Goal: Navigation & Orientation: Find specific page/section

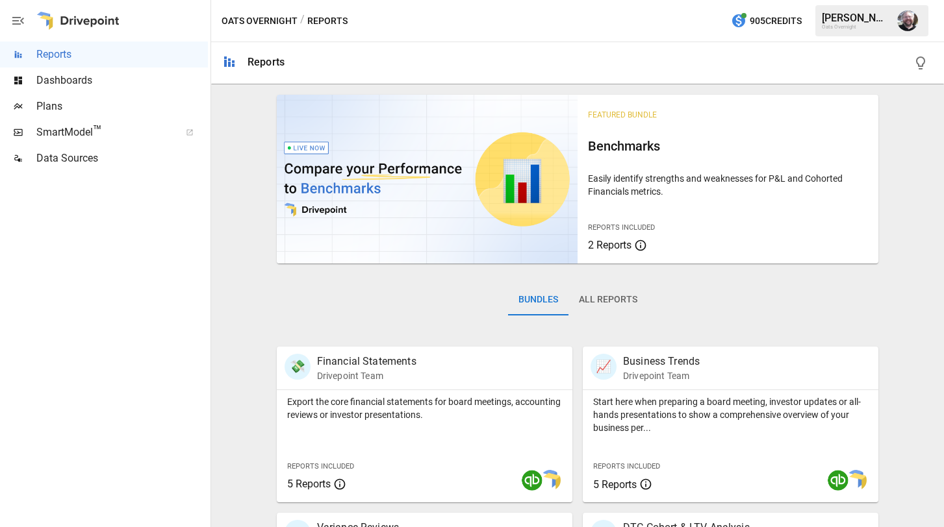
click at [51, 74] on span "Dashboards" at bounding box center [121, 81] width 171 height 16
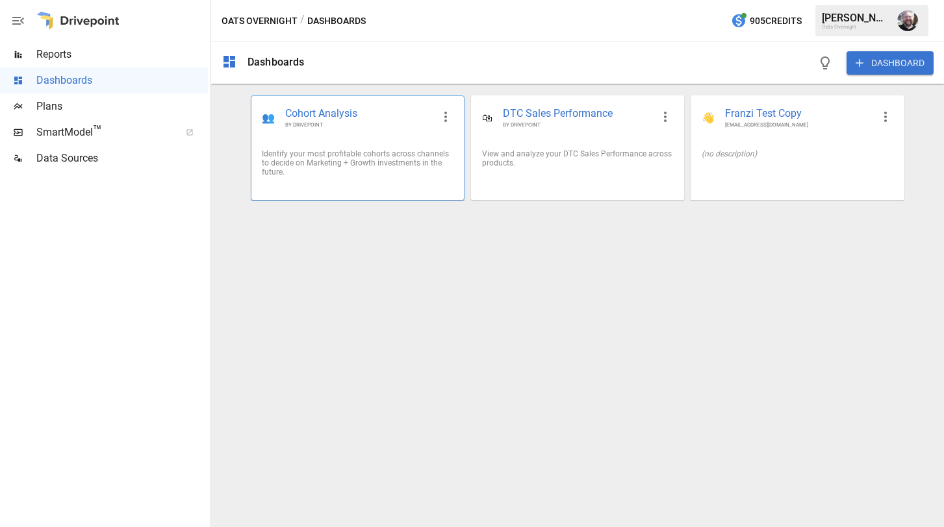
click at [371, 155] on div "Identify your most profitable cohorts across channels to decide on Marketing + …" at bounding box center [357, 162] width 191 height 27
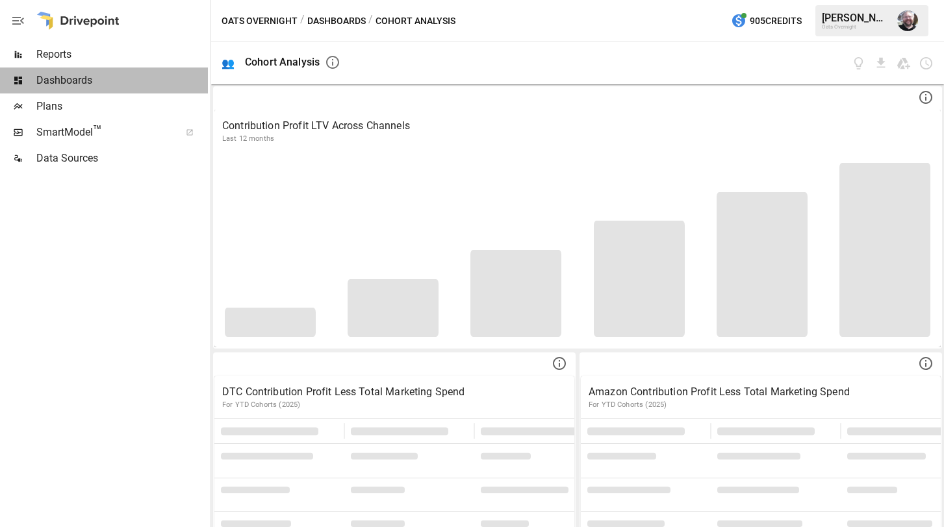
click at [66, 81] on span "Dashboards" at bounding box center [121, 81] width 171 height 16
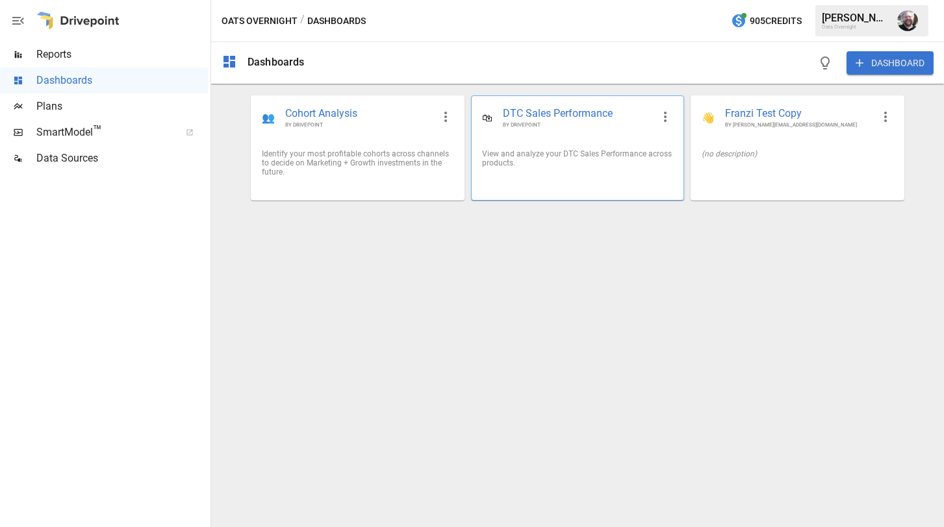
click at [532, 107] on span "DTC Sales Performance" at bounding box center [577, 114] width 149 height 15
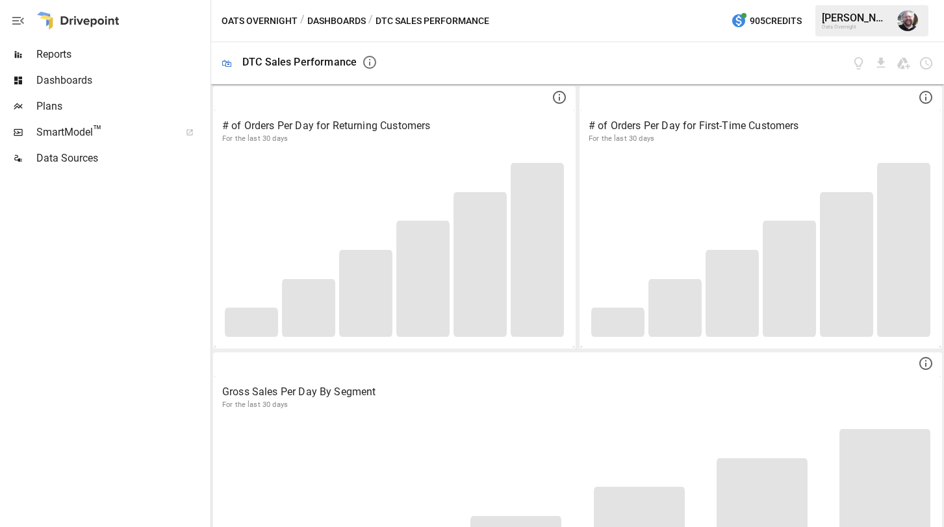
click at [59, 137] on span "SmartModel ™" at bounding box center [103, 133] width 135 height 16
